Goal: Information Seeking & Learning: Find specific fact

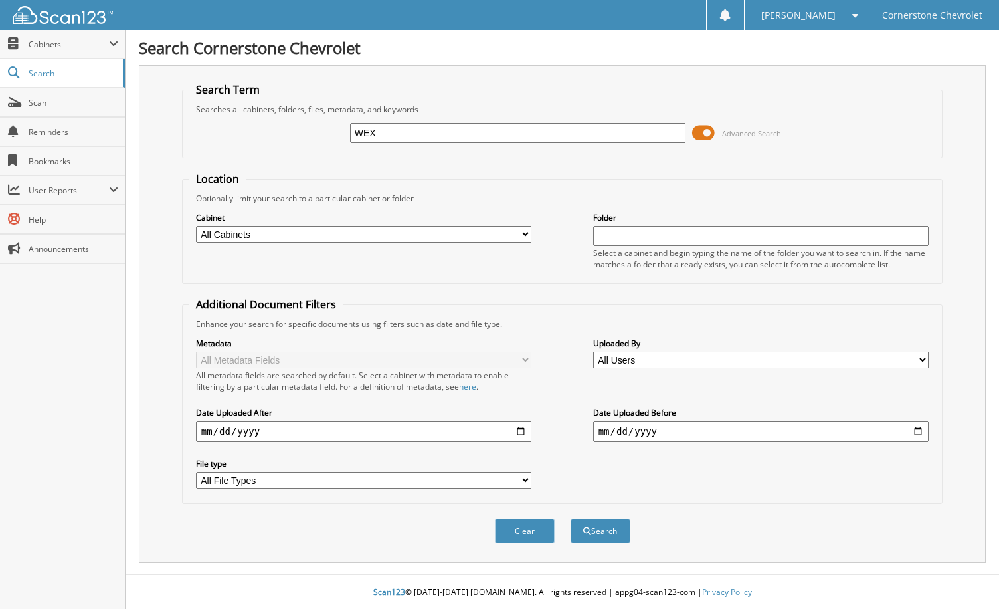
type input "WEX"
click at [571, 518] on button "Search" at bounding box center [601, 530] width 60 height 25
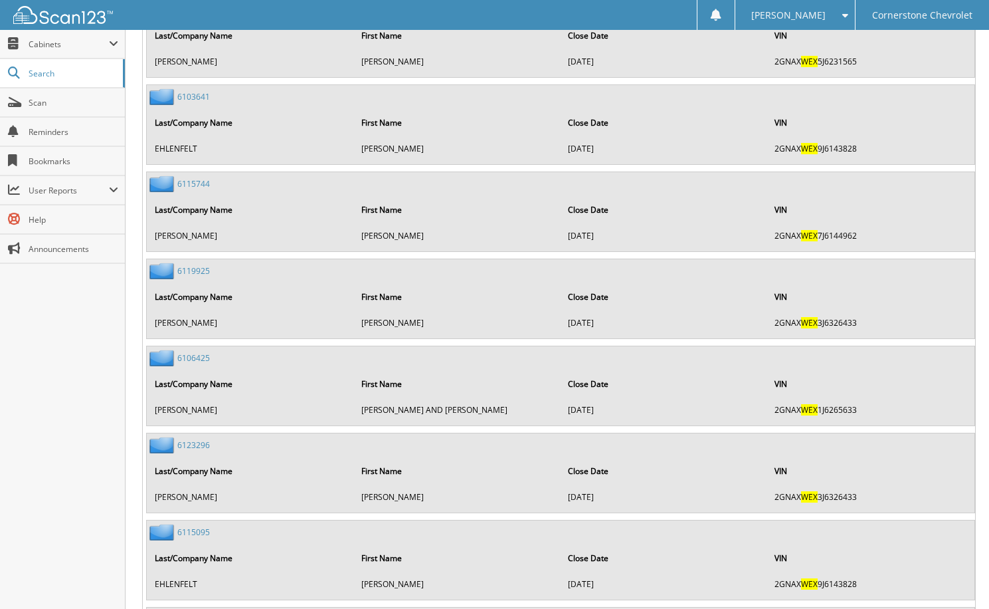
scroll to position [24604, 0]
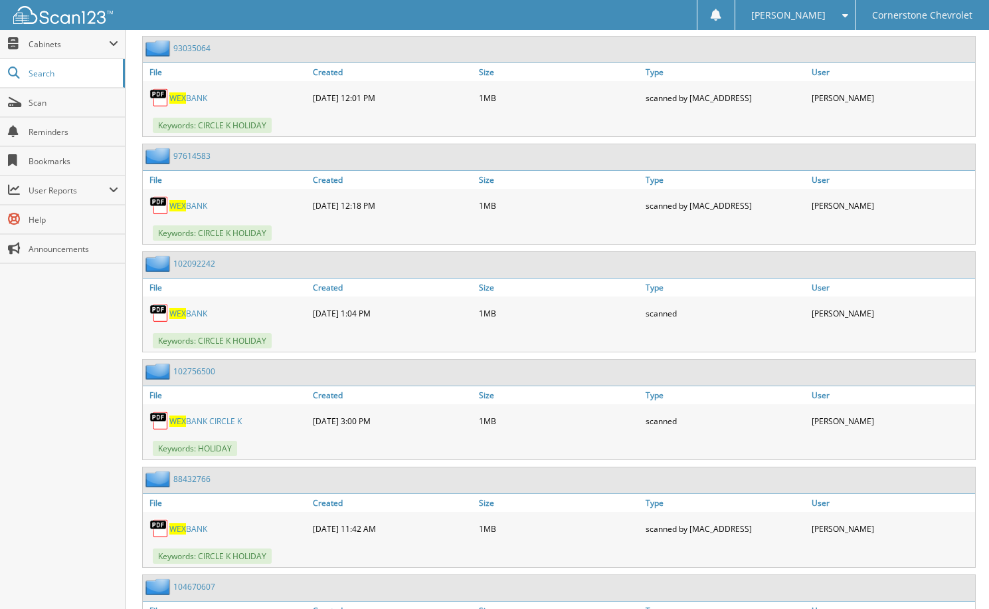
click at [182, 308] on span "WEX" at bounding box center [177, 313] width 17 height 11
click at [200, 258] on link "102092242" at bounding box center [194, 263] width 42 height 11
